Goal: Information Seeking & Learning: Learn about a topic

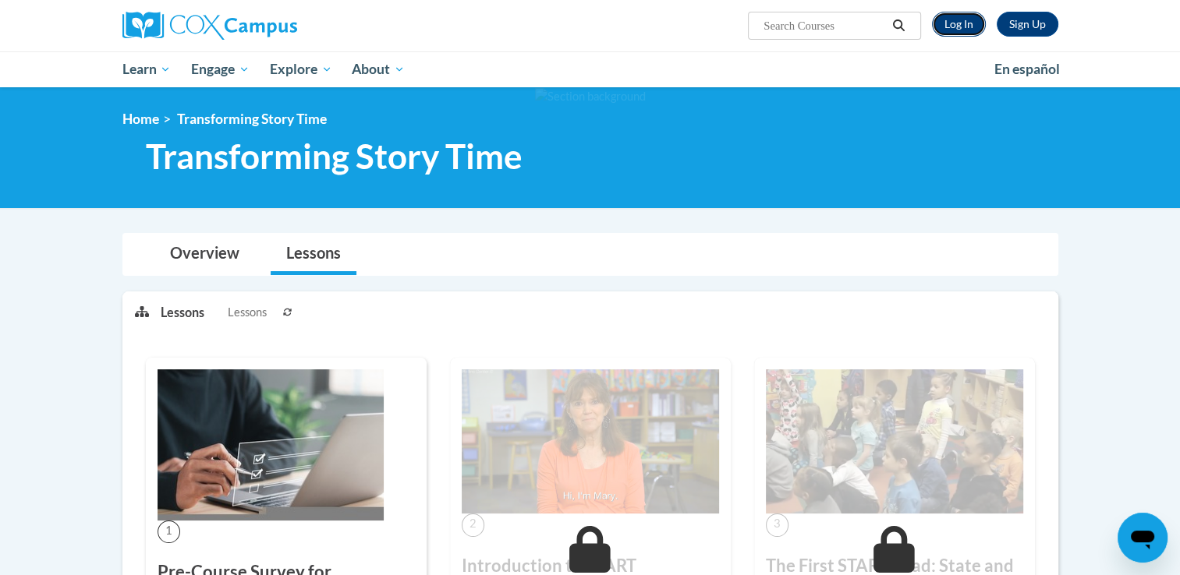
click at [950, 27] on link "Log In" at bounding box center [959, 24] width 54 height 25
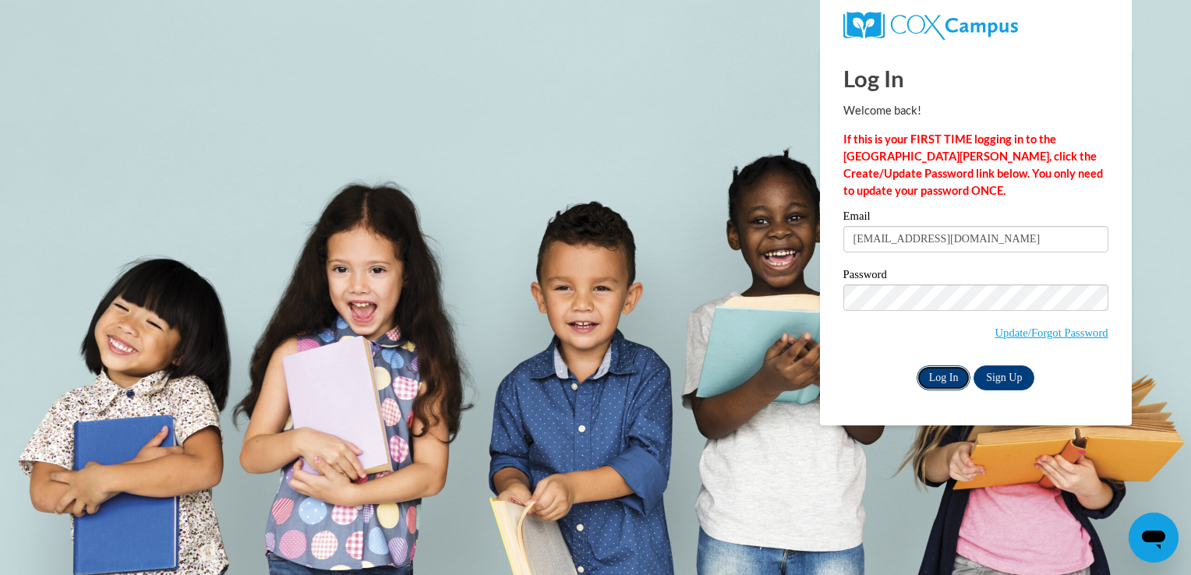
click at [934, 371] on input "Log In" at bounding box center [944, 378] width 55 height 25
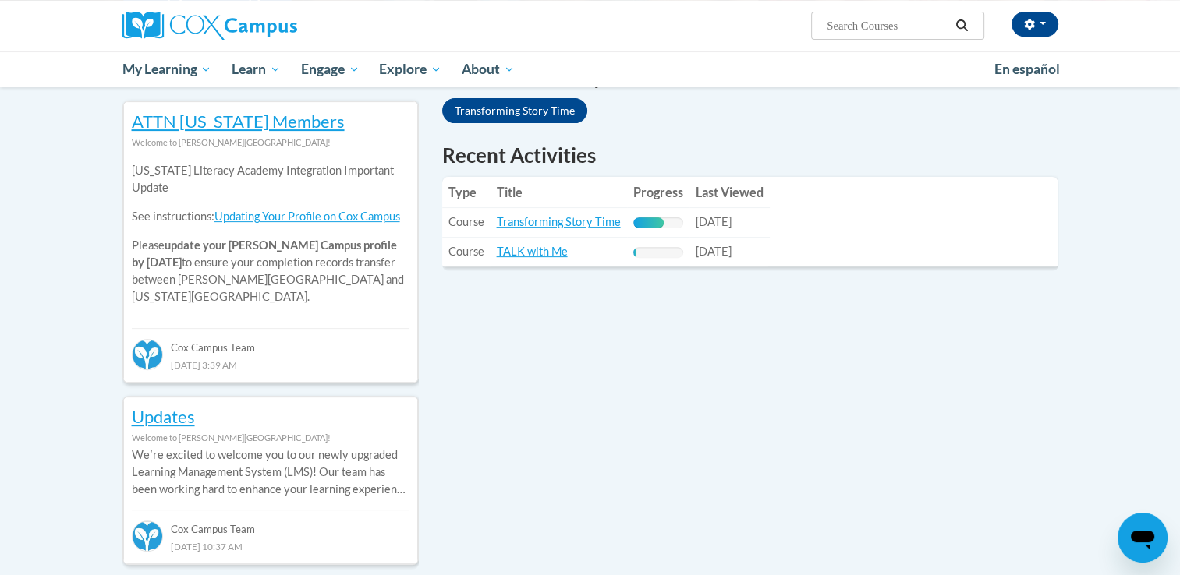
scroll to position [536, 0]
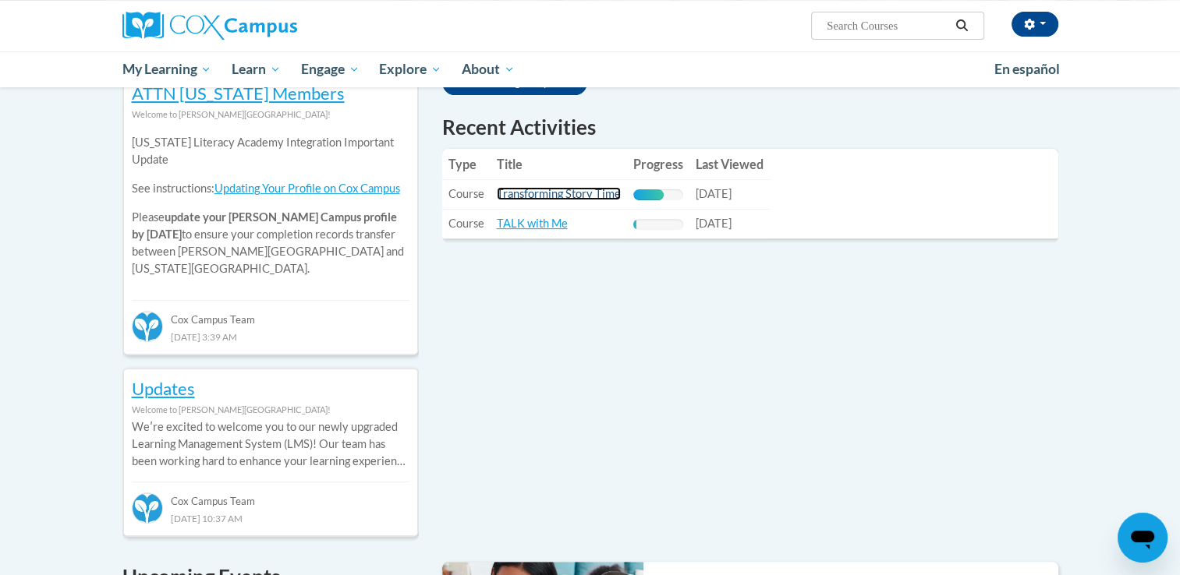
click at [528, 196] on link "Transforming Story Time" at bounding box center [559, 193] width 124 height 13
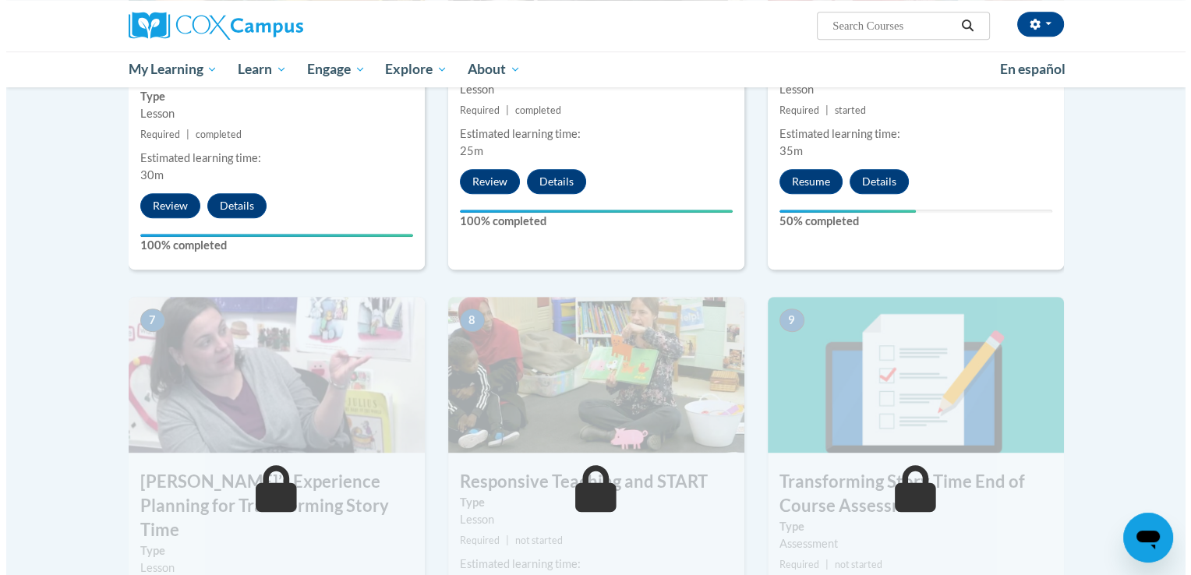
scroll to position [961, 0]
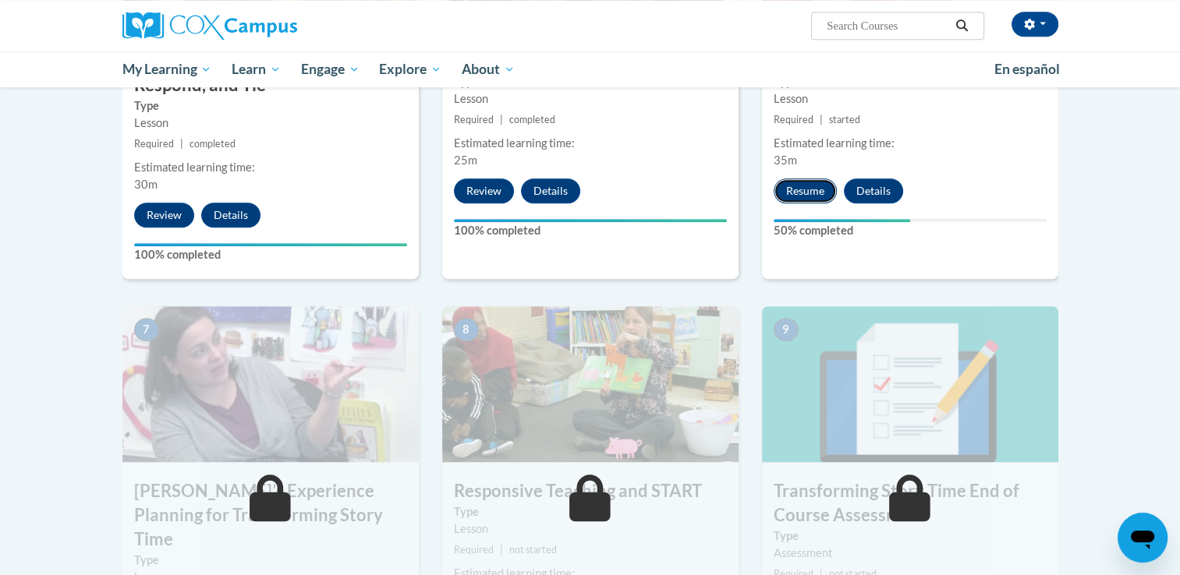
click at [790, 197] on button "Resume" at bounding box center [804, 191] width 63 height 25
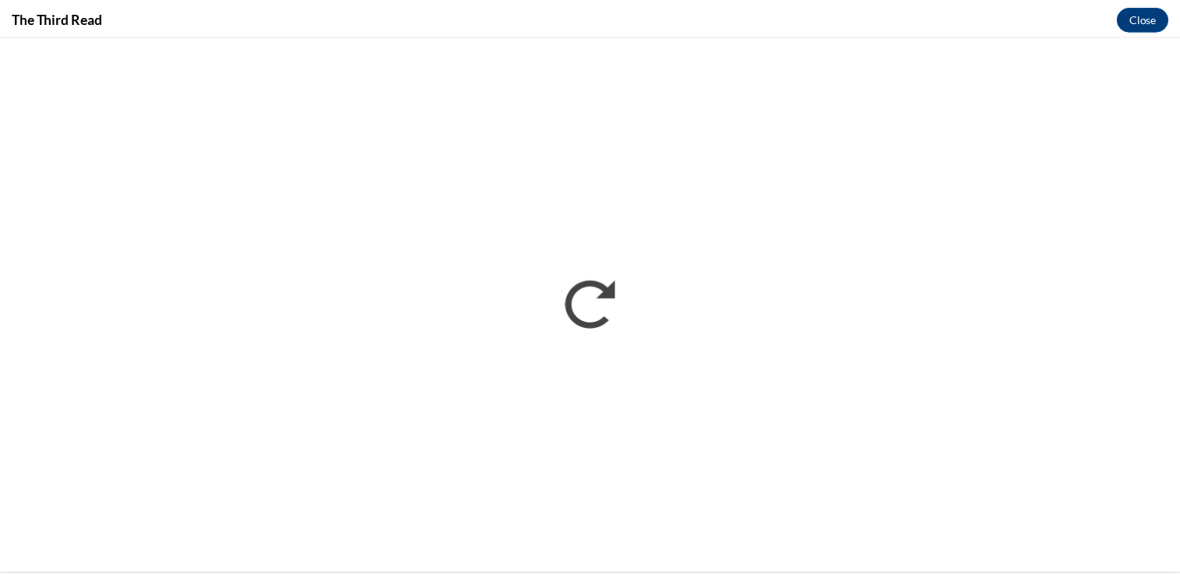
scroll to position [0, 0]
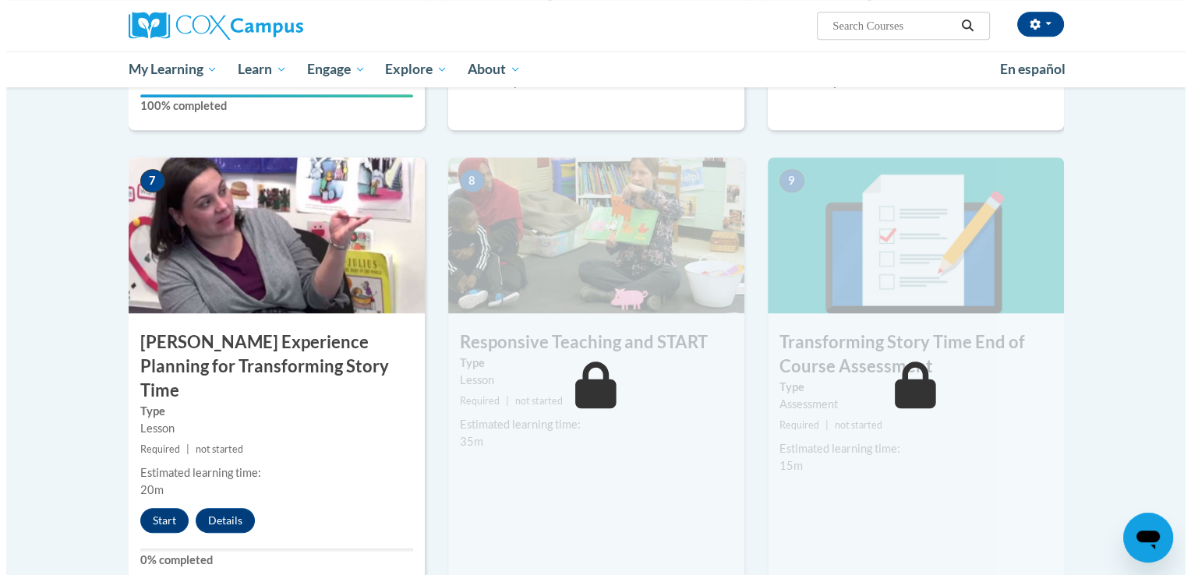
scroll to position [1134, 0]
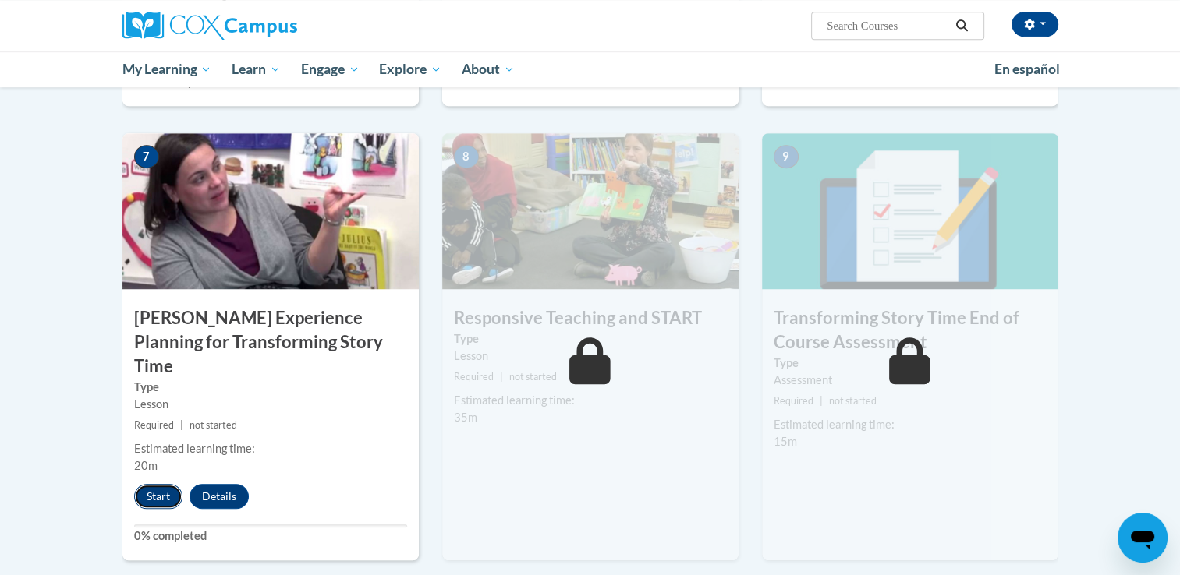
click at [157, 484] on button "Start" at bounding box center [158, 496] width 48 height 25
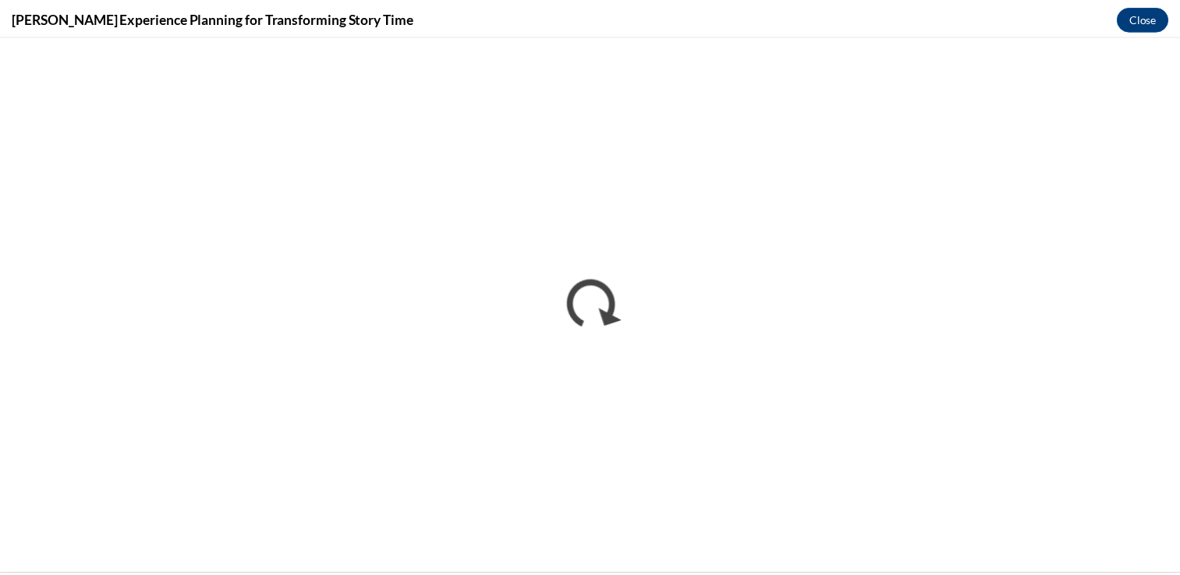
scroll to position [0, 0]
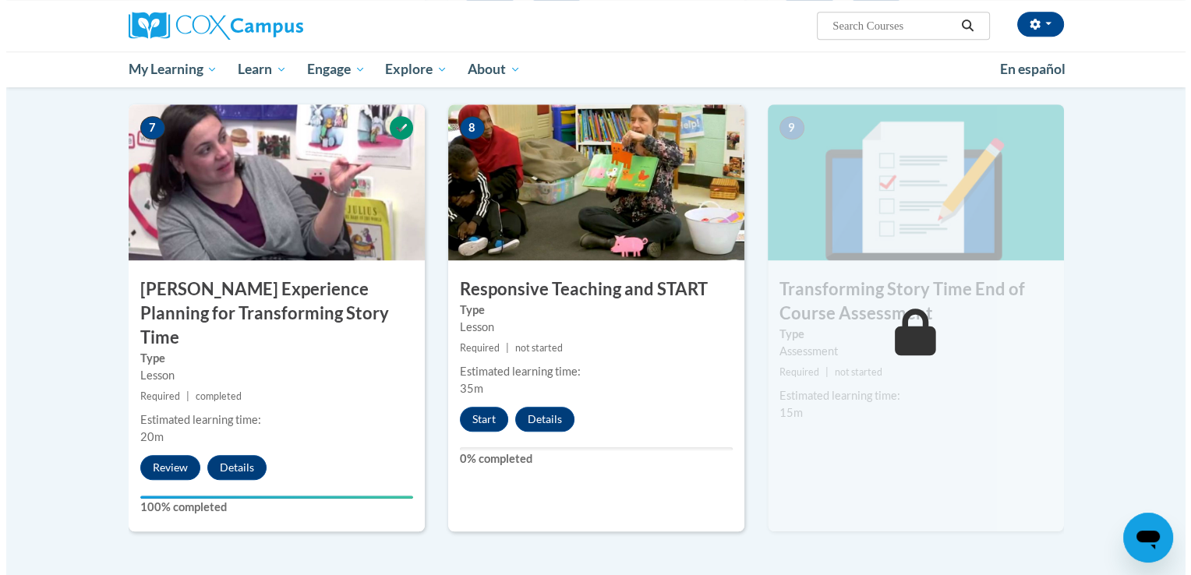
scroll to position [1236, 0]
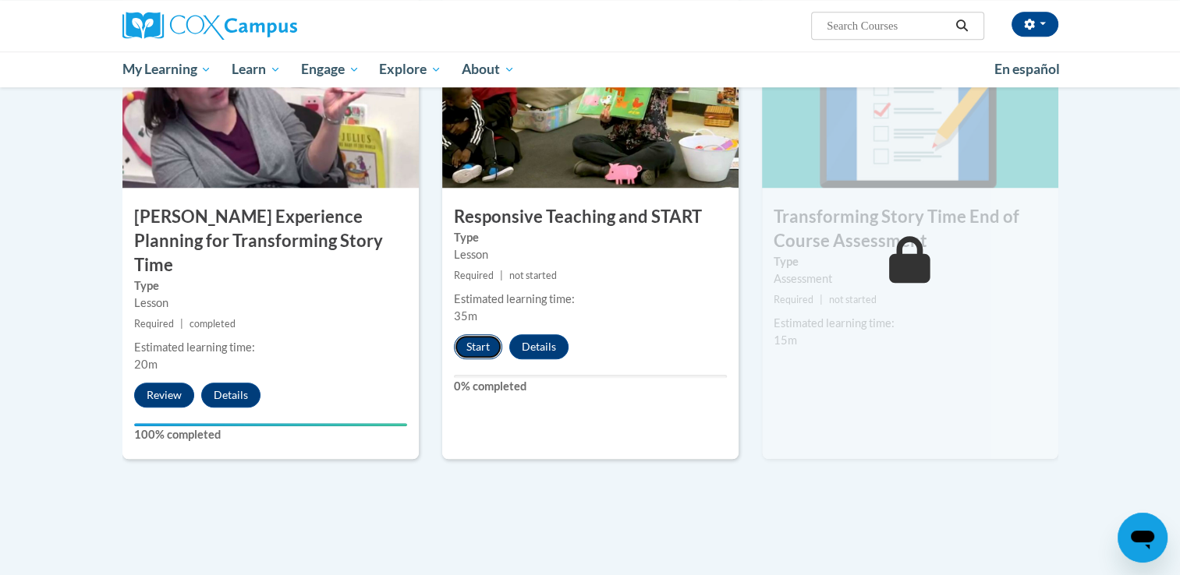
click at [474, 345] on button "Start" at bounding box center [478, 346] width 48 height 25
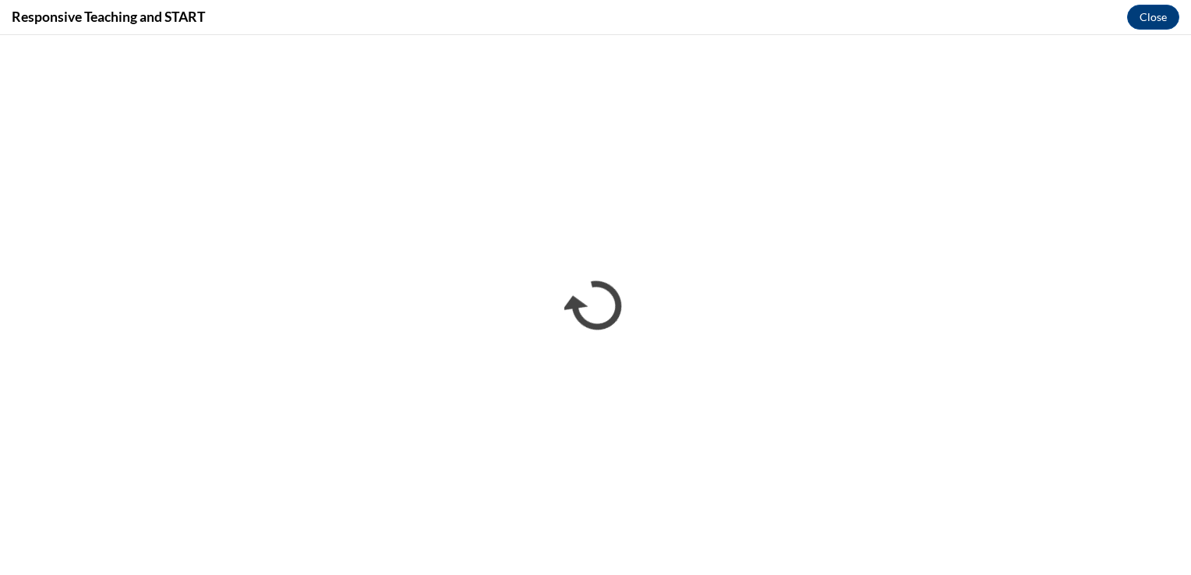
scroll to position [0, 0]
